Goal: Find specific page/section: Find specific page/section

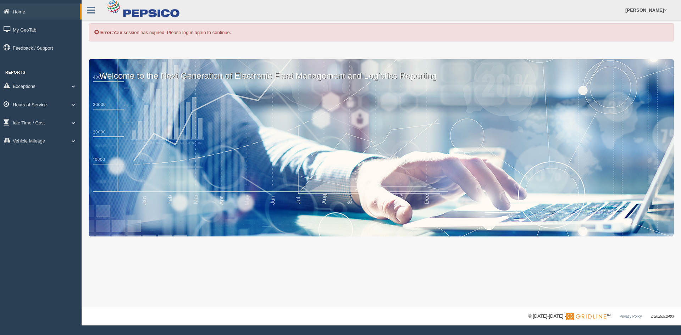
click at [76, 104] on span at bounding box center [73, 105] width 9 height 4
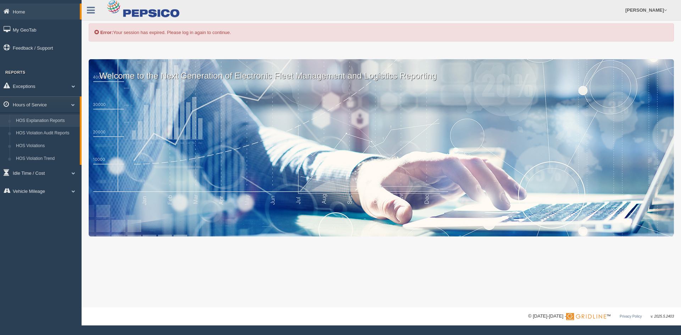
click at [48, 120] on link "HOS Explanation Reports" at bounding box center [46, 121] width 67 height 13
